Goal: Task Accomplishment & Management: Manage account settings

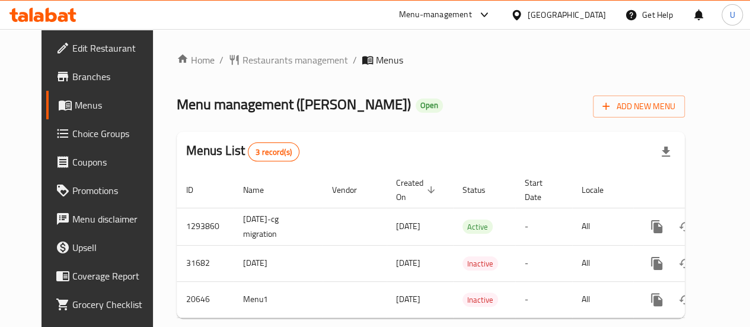
scroll to position [32, 0]
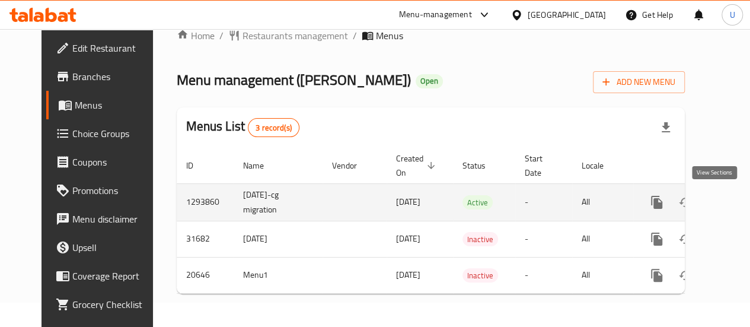
click at [735, 196] on icon "enhanced table" at bounding box center [742, 202] width 14 height 14
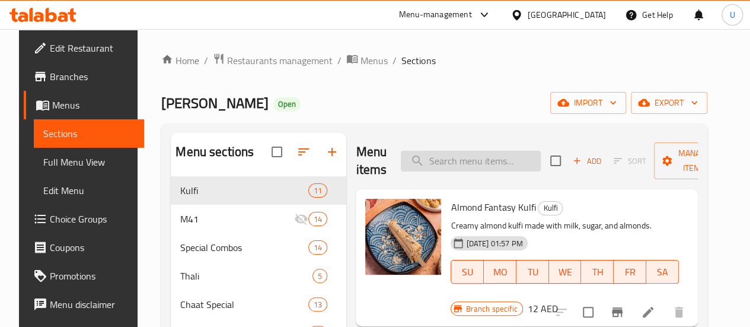
click at [422, 164] on input "search" at bounding box center [471, 161] width 140 height 21
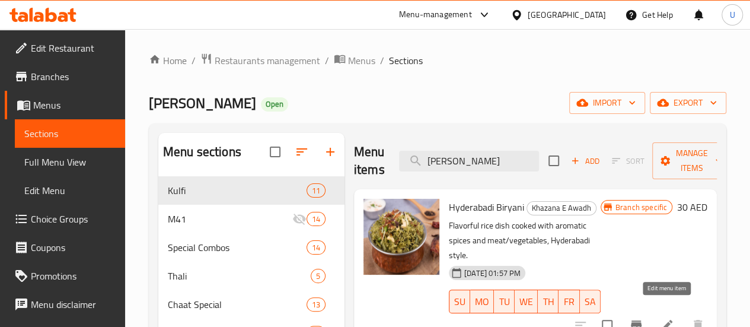
type input "[PERSON_NAME]"
click at [665, 319] on icon at bounding box center [666, 324] width 11 height 11
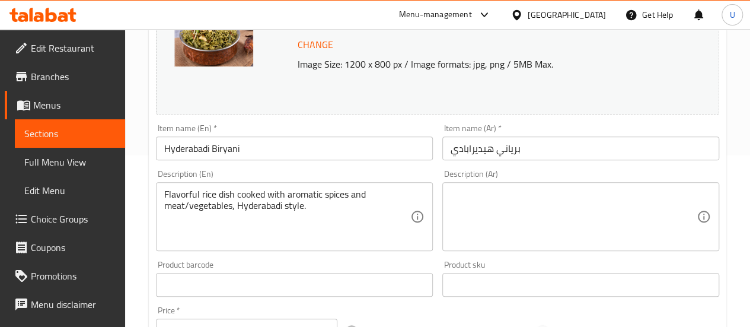
scroll to position [180, 0]
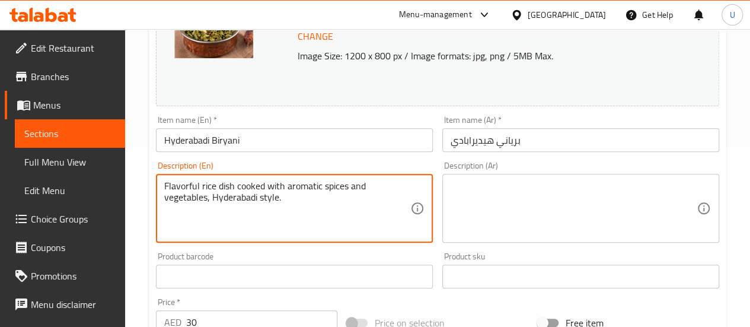
drag, startPoint x: 306, startPoint y: 199, endPoint x: 155, endPoint y: 183, distance: 152.5
click at [155, 183] on div "Description (En) Flavorful rice dish cooked with aromatic spices and vegetables…" at bounding box center [294, 201] width 286 height 91
type textarea "Flavorful rice dish cooked with aromatic spices and vegetables, Hyderabadi styl…"
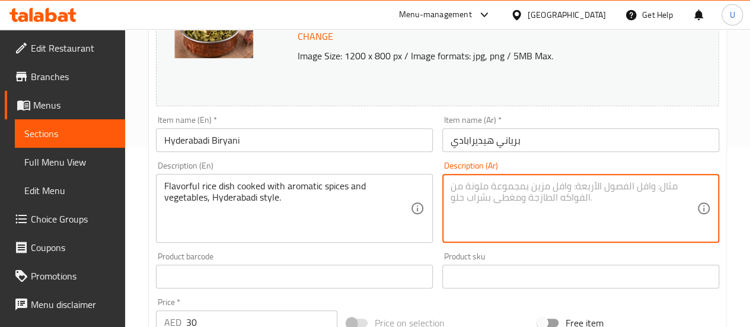
click at [498, 207] on textarea at bounding box center [573, 208] width 246 height 56
paste textarea "طبق أرز شهي مطهو بتوابل عطرية وخضار على الطريقة الحيدرآبادية."
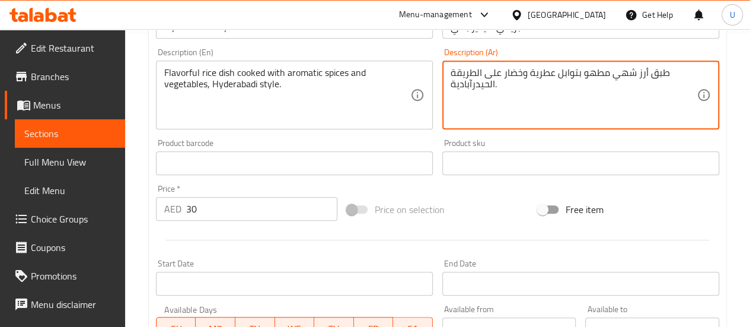
scroll to position [528, 0]
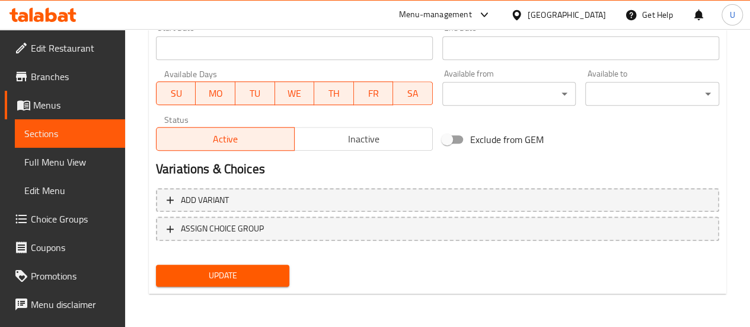
type textarea "طبق أرز شهي مطهو بتوابل عطرية وخضار على الطريقة الحيدرآبادية."
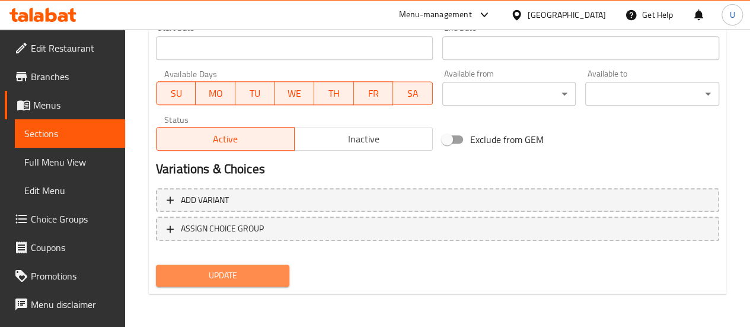
click at [234, 272] on span "Update" at bounding box center [222, 275] width 115 height 15
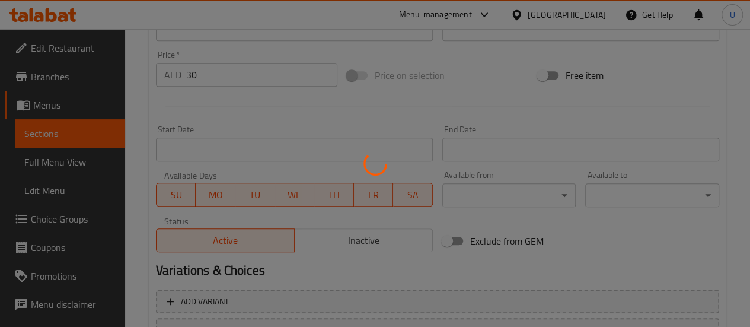
scroll to position [423, 0]
